Goal: Understand process/instructions: Learn how to perform a task or action

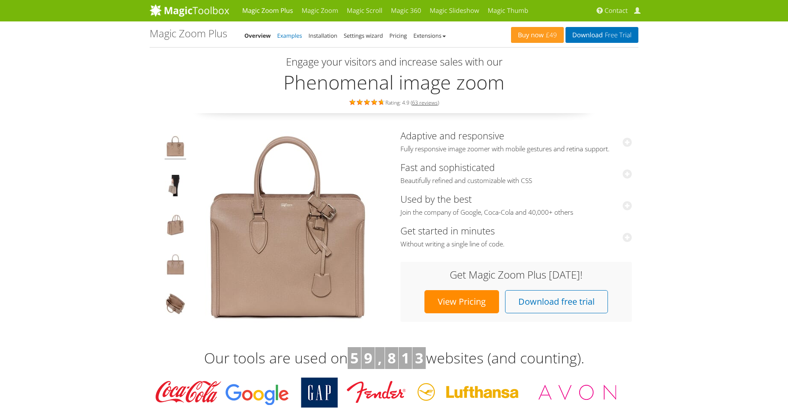
click at [288, 35] on link "Examples" at bounding box center [289, 36] width 25 height 8
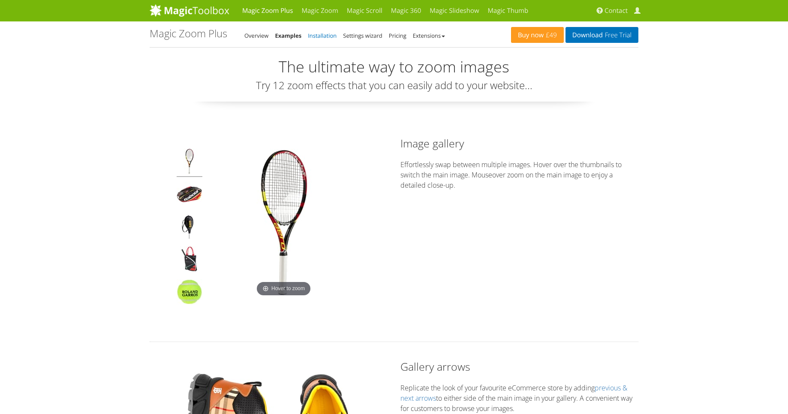
click at [322, 36] on link "Installation" at bounding box center [322, 36] width 29 height 8
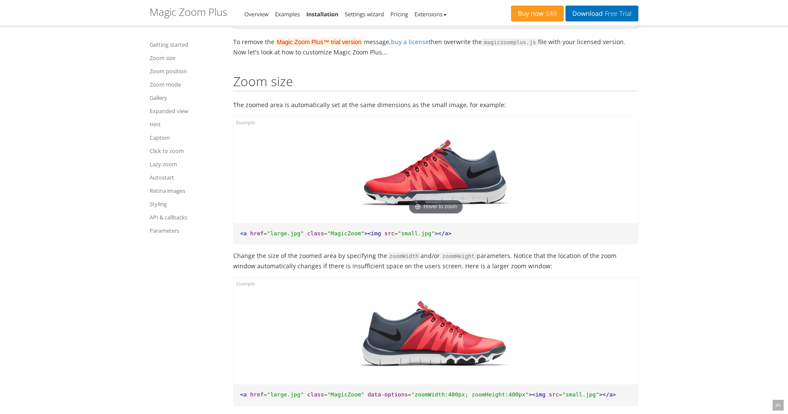
scroll to position [617, 0]
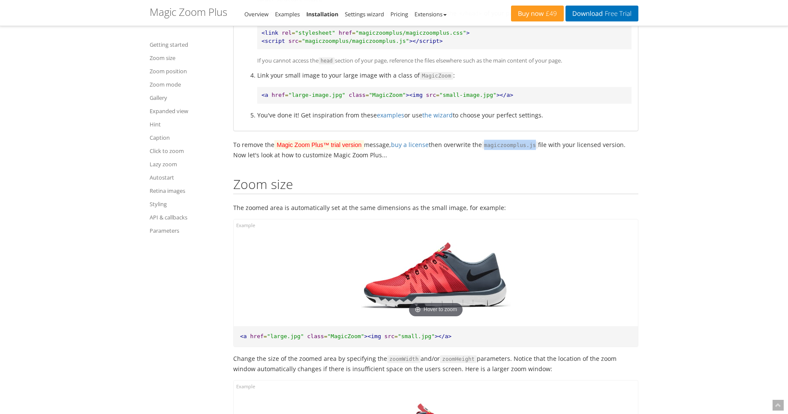
drag, startPoint x: 486, startPoint y: 146, endPoint x: 540, endPoint y: 147, distance: 54.9
click at [538, 147] on code "magiczoomplus.js" at bounding box center [510, 145] width 56 height 8
copy code "magiczoomplus.js"
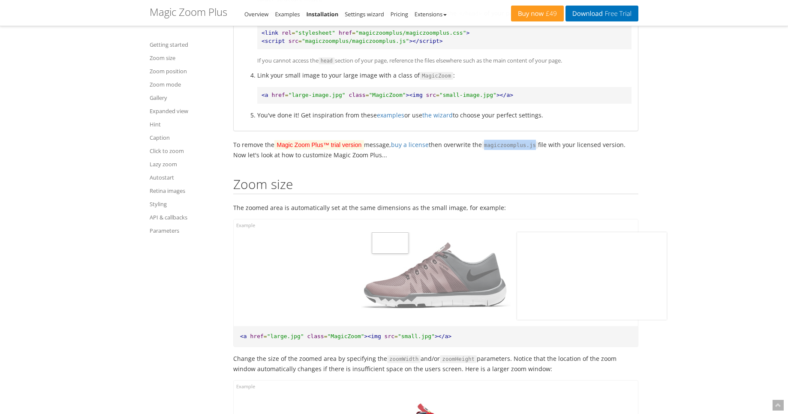
scroll to position [874, 0]
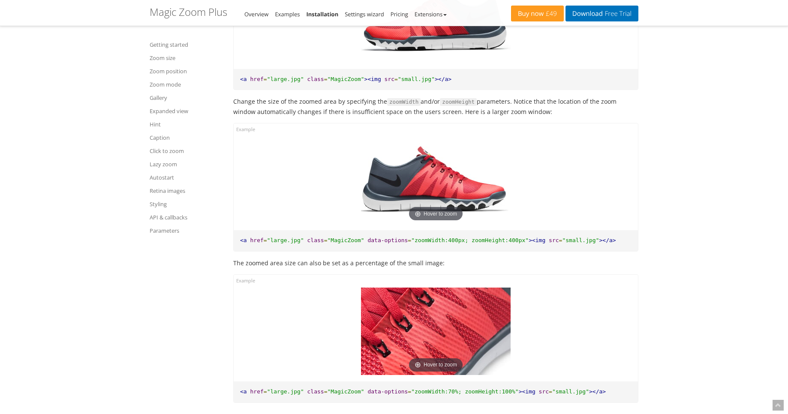
drag, startPoint x: 238, startPoint y: 239, endPoint x: 623, endPoint y: 234, distance: 385.3
click at [617, 236] on pre "<a href = "large.jpg" class = "MagicZoom" data-options = "zoomWidth:400px; zoom…" at bounding box center [436, 240] width 404 height 21
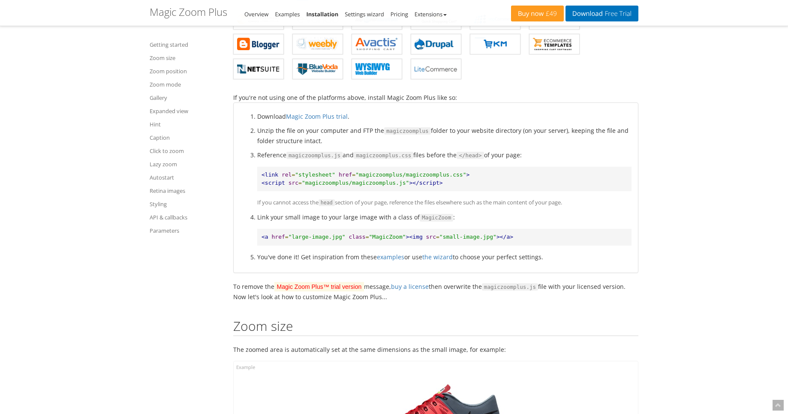
scroll to position [411, 0]
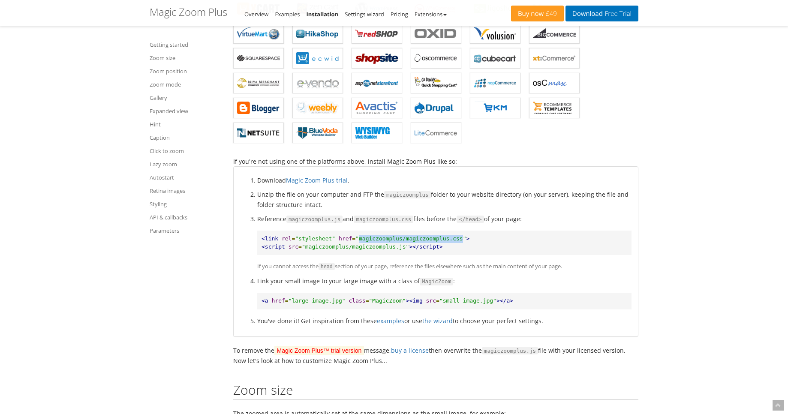
drag, startPoint x: 358, startPoint y: 237, endPoint x: 463, endPoint y: 238, distance: 105.4
click at [463, 238] on span ""magiczoomplus/magiczoomplus.css"" at bounding box center [410, 238] width 111 height 6
copy span "magiczoomplus/magiczoomplus.css"
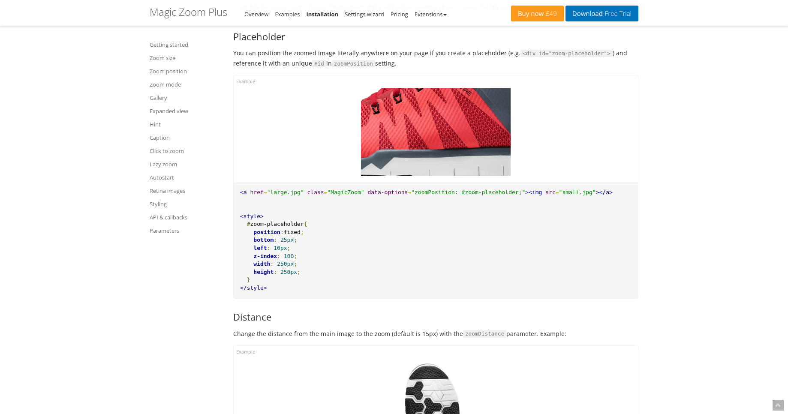
scroll to position [1697, 0]
